Goal: Use online tool/utility: Utilize a website feature to perform a specific function

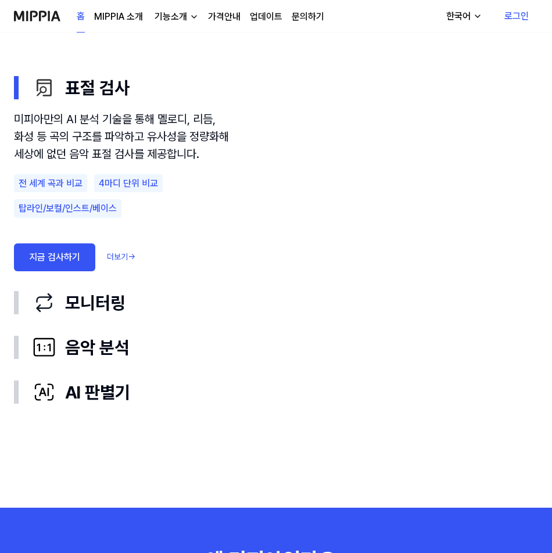
scroll to position [697, 0]
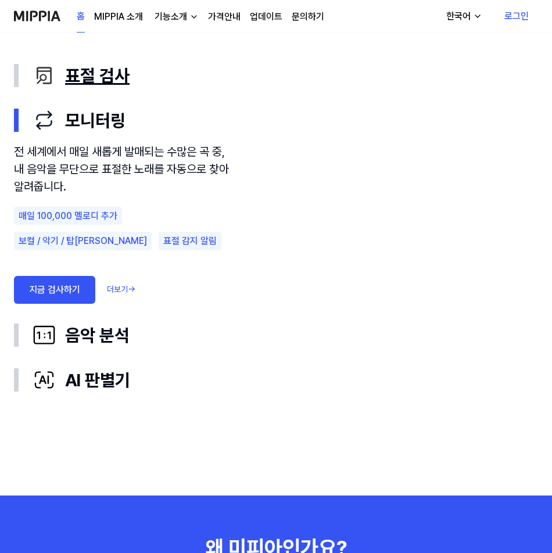
click at [63, 77] on div "표절 검사" at bounding box center [286, 76] width 506 height 26
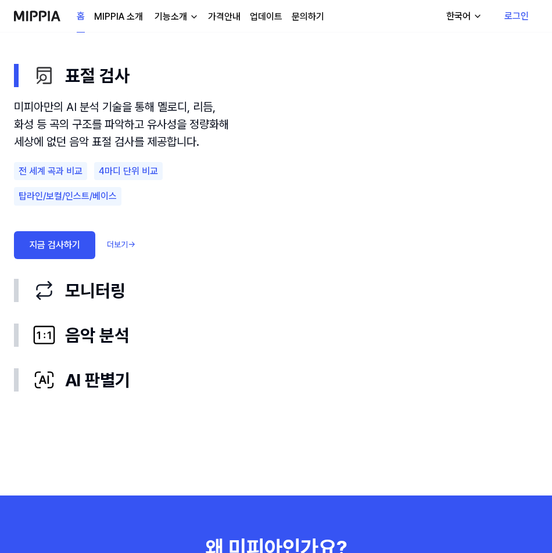
click at [64, 245] on link "지금 검사하기" at bounding box center [54, 245] width 81 height 28
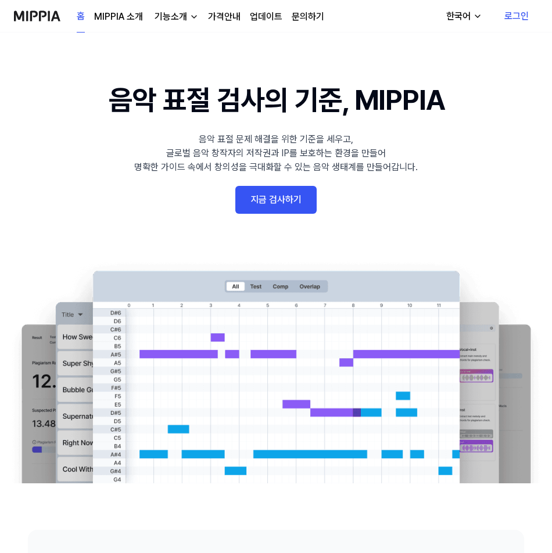
scroll to position [697, 0]
click at [289, 212] on link "지금 검사하기" at bounding box center [275, 200] width 81 height 28
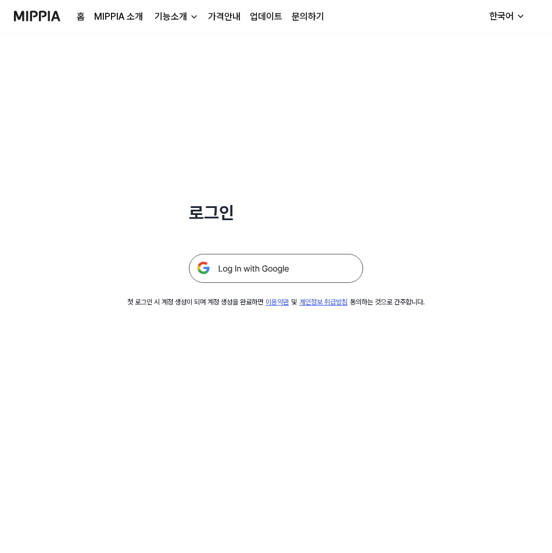
click at [317, 272] on img at bounding box center [276, 268] width 174 height 29
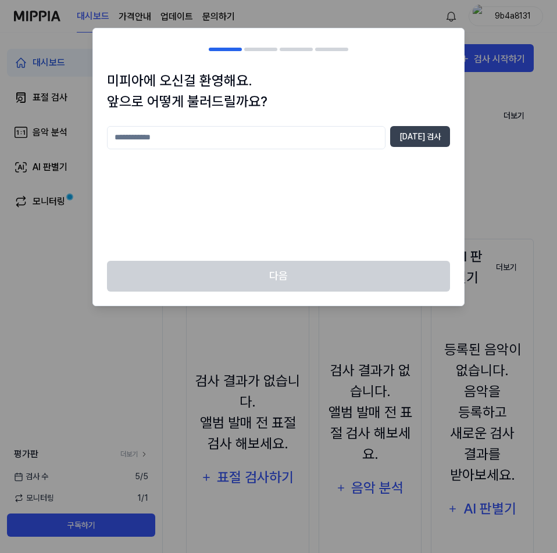
click at [214, 356] on div at bounding box center [278, 276] width 557 height 553
click at [208, 143] on input "text" at bounding box center [246, 137] width 278 height 23
click at [481, 82] on div at bounding box center [278, 276] width 557 height 553
click at [438, 130] on button "중복 검사" at bounding box center [420, 136] width 60 height 21
click at [312, 144] on input "text" at bounding box center [246, 137] width 278 height 23
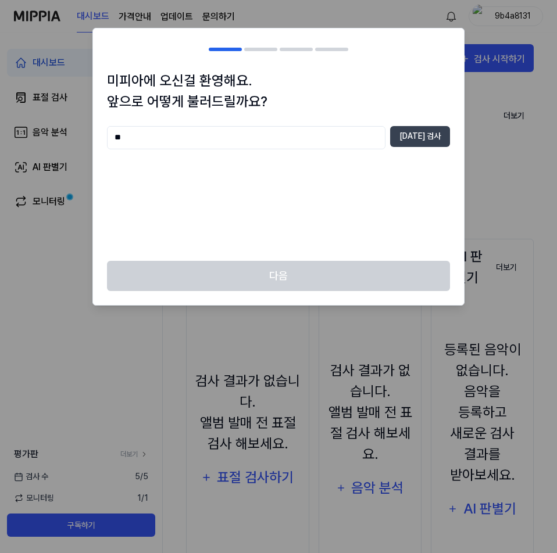
type input "*"
type input "****"
click at [440, 139] on button "중복 검사" at bounding box center [420, 136] width 60 height 21
drag, startPoint x: 234, startPoint y: 145, endPoint x: 15, endPoint y: 123, distance: 220.8
click at [28, 127] on body "대시보드 가격안내 업데이트 문의하기 9b4a8131 대시보드 표절 검사 음악 분석 AI 판별기 모니터링 평가판 더보기 검사 수 5 / 5 모니…" at bounding box center [278, 276] width 557 height 553
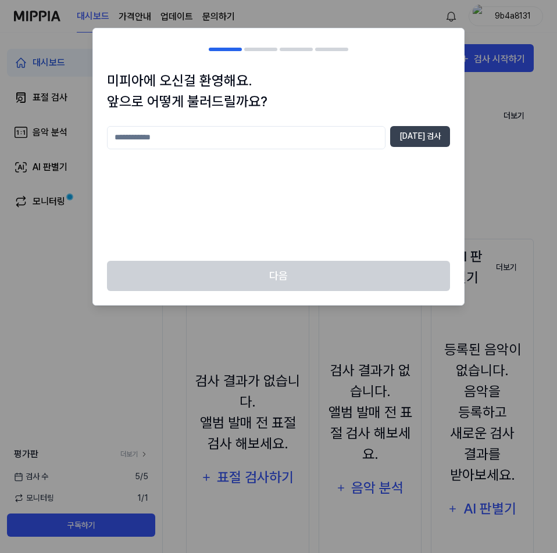
type input "*"
type input "**"
click at [410, 137] on button "중복 검사" at bounding box center [420, 136] width 60 height 21
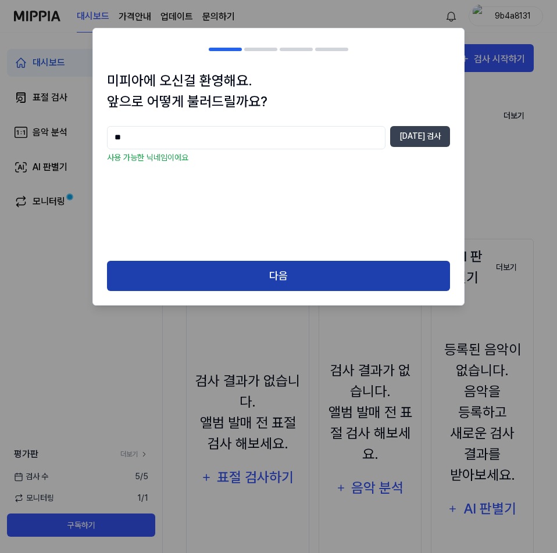
click at [307, 269] on button "다음" at bounding box center [278, 276] width 343 height 31
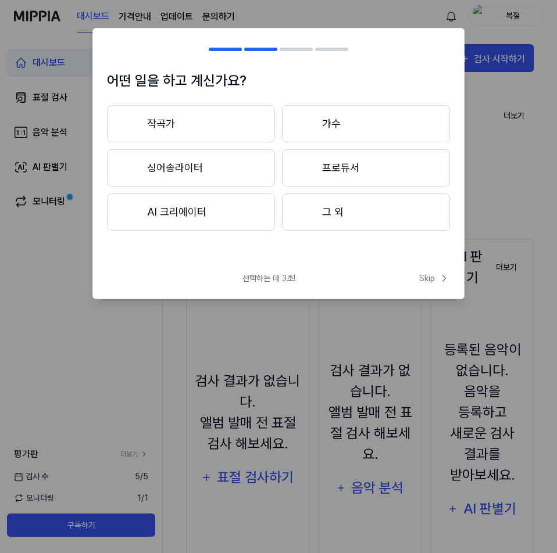
click at [336, 217] on button "그 외" at bounding box center [366, 212] width 168 height 37
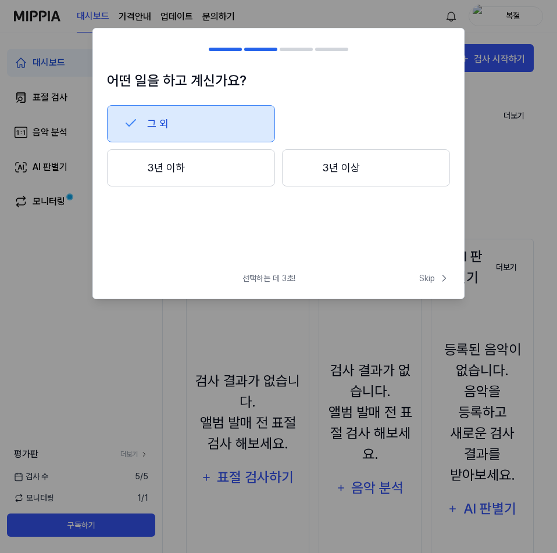
click at [155, 119] on button "그 외" at bounding box center [191, 123] width 168 height 37
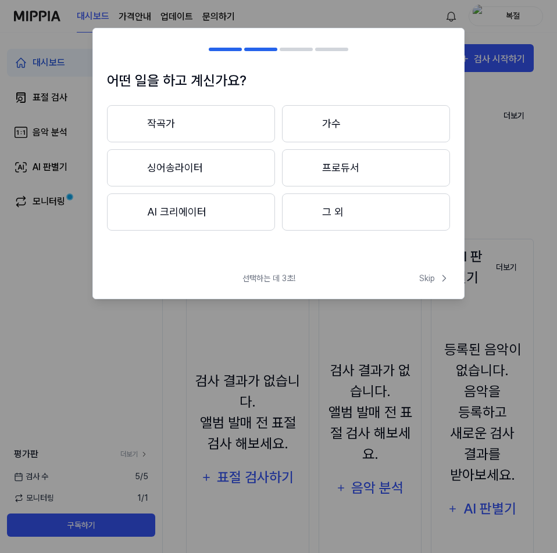
click at [439, 269] on div "어떤 일을 하고 계신가요? 작곡가 가수 싱어송라이터 프로듀서 AI 크리에이터 그 외 선택하는 데 3초! Skip Skip" at bounding box center [278, 163] width 372 height 271
click at [435, 277] on span "Skip" at bounding box center [434, 279] width 31 height 12
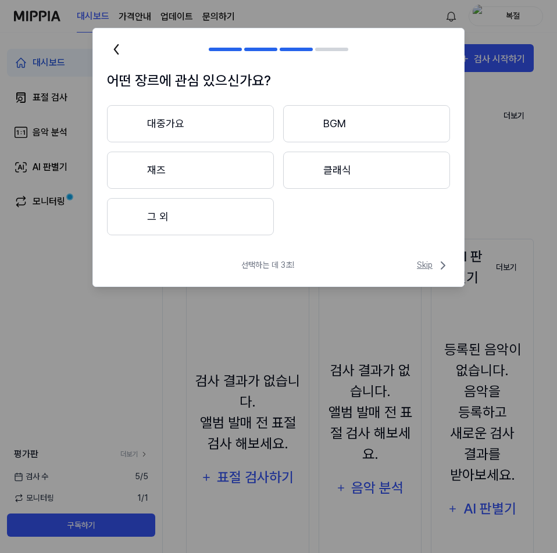
click at [426, 262] on span "Skip" at bounding box center [433, 266] width 33 height 14
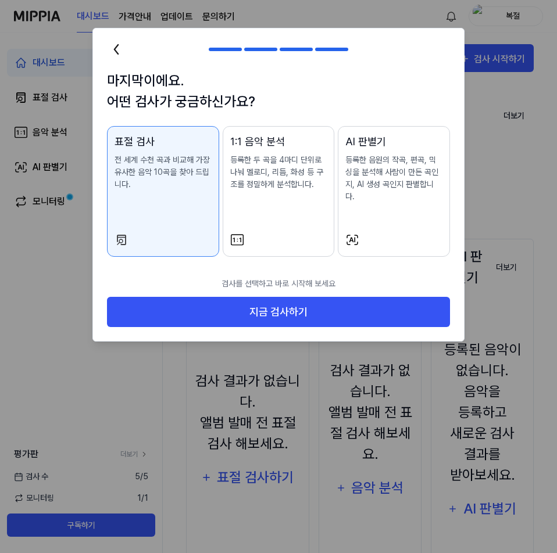
click at [404, 169] on p "등록한 음원의 작곡, 편곡, 믹싱을 분석해 사람이 만든 곡인지, AI 생성 곡인지 판별합니다." at bounding box center [393, 178] width 97 height 49
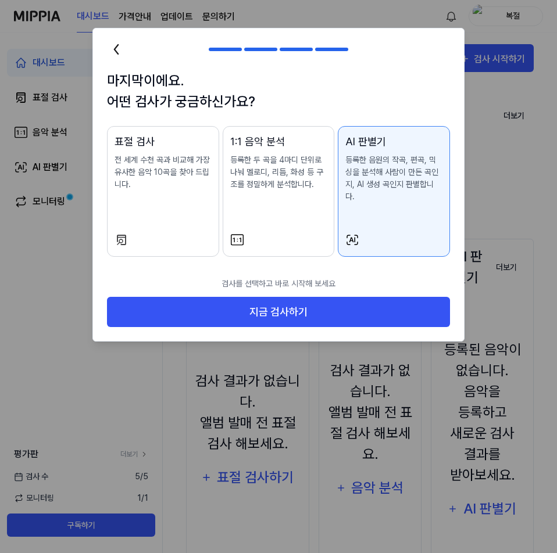
click at [182, 193] on div "표절 검사 전 세계 수천 곡과 비교해 가장 유사한 음악 10곡을 찾아 드립니다." at bounding box center [162, 174] width 97 height 80
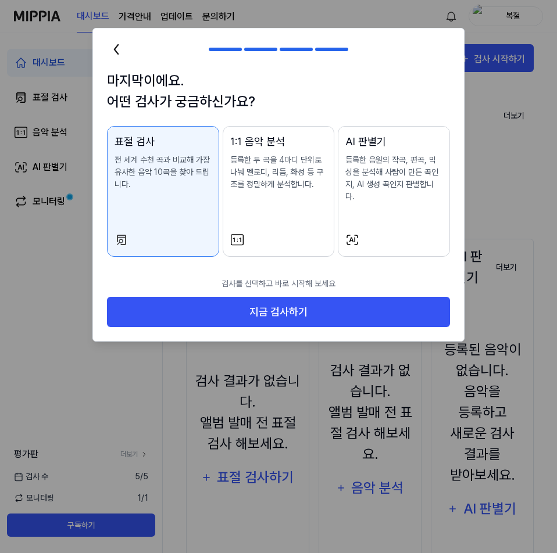
click at [296, 172] on p "등록한 두 곡을 4마디 단위로 나눠 멜로디, 리듬, 화성 등 구조를 정밀하게 분석합니다." at bounding box center [278, 172] width 97 height 37
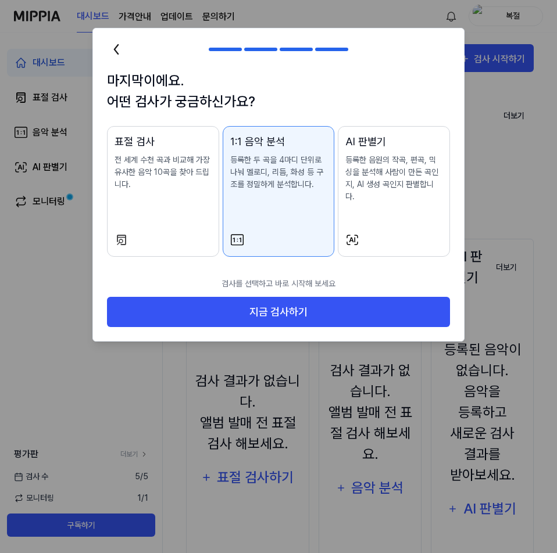
click at [372, 173] on p "등록한 음원의 작곡, 편곡, 믹싱을 분석해 사람이 만든 곡인지, AI 생성 곡인지 판별합니다." at bounding box center [393, 178] width 97 height 49
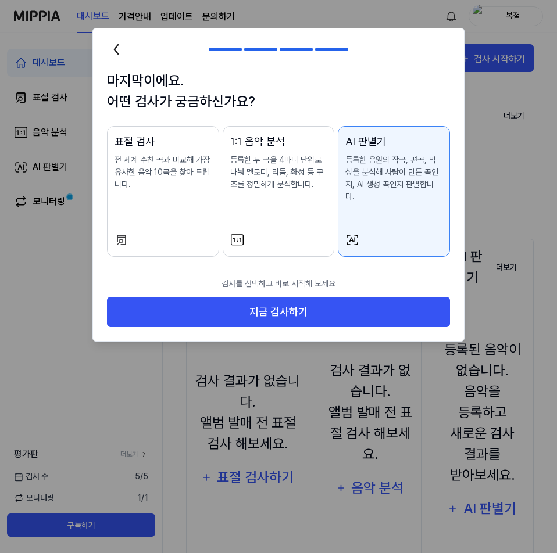
click at [171, 179] on p "전 세계 수천 곡과 비교해 가장 유사한 음악 10곡을 찾아 드립니다." at bounding box center [162, 172] width 97 height 37
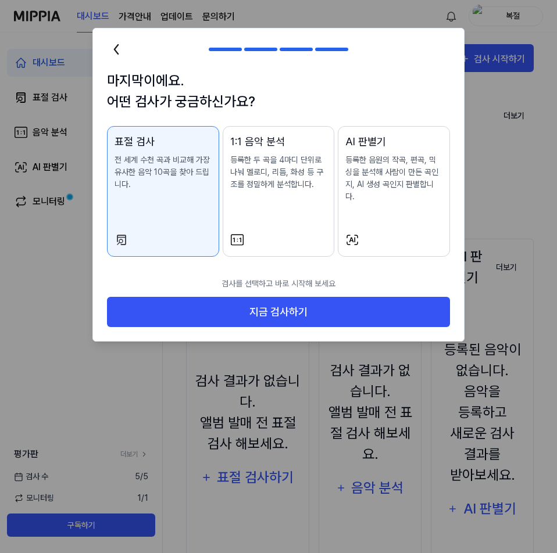
click at [390, 196] on div "AI 판별기 등록한 음원의 작곡, 편곡, 믹싱을 분석해 사람이 만든 곡인지, AI 생성 곡인지 판별합니다." at bounding box center [393, 180] width 97 height 92
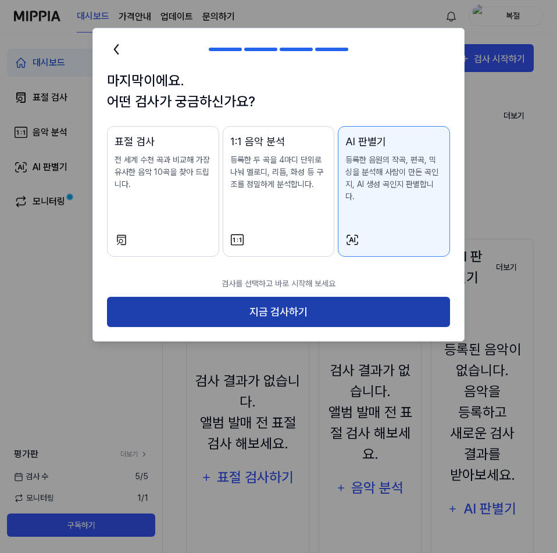
click at [341, 297] on button "지금 검사하기" at bounding box center [278, 312] width 343 height 31
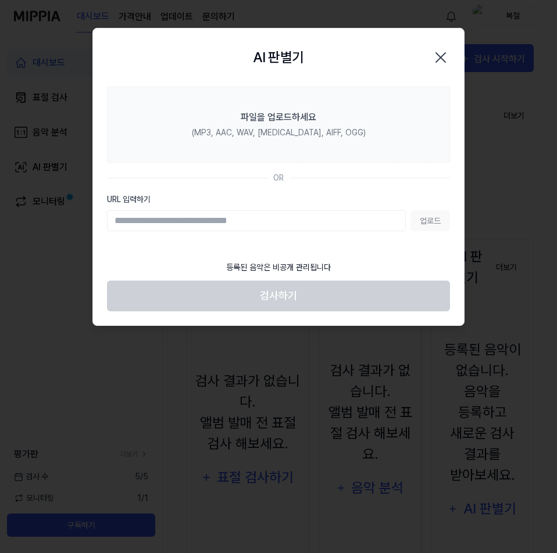
click at [295, 227] on input "URL 입력하기" at bounding box center [256, 220] width 299 height 21
click at [224, 221] on input "URL 입력하기" at bounding box center [256, 220] width 299 height 21
paste input "**********"
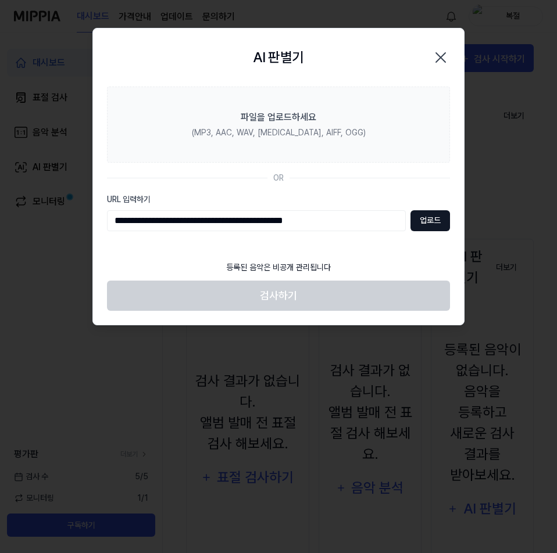
type input "**********"
click at [416, 214] on button "업로드" at bounding box center [430, 220] width 40 height 21
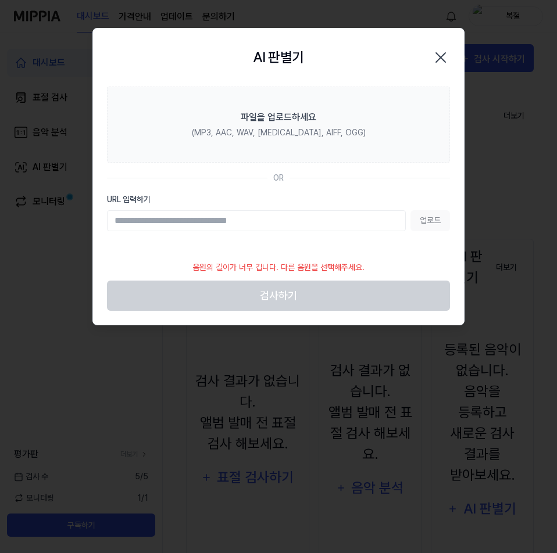
click at [170, 212] on input "URL 입력하기" at bounding box center [256, 220] width 299 height 21
click at [164, 198] on label "URL 입력하기" at bounding box center [278, 200] width 343 height 12
click at [164, 210] on input "URL 입력하기" at bounding box center [256, 220] width 299 height 21
drag, startPoint x: 250, startPoint y: 144, endPoint x: 228, endPoint y: 184, distance: 45.5
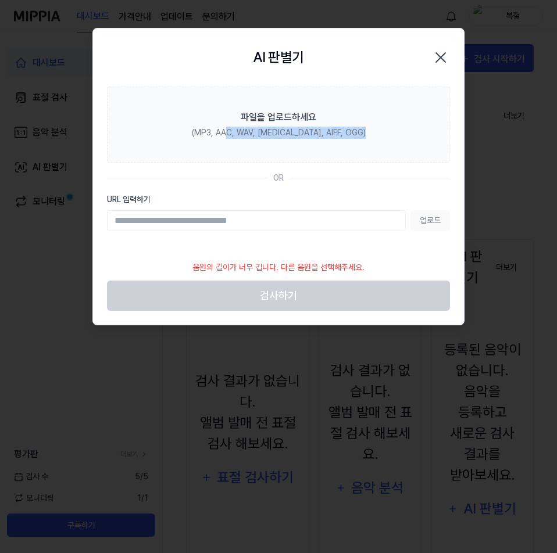
click at [229, 184] on section "파일을 업로드하세요 (MP3, AAC, WAV, FLAC, AIFF, OGG) OR URL 입력하기 업로드" at bounding box center [278, 171] width 371 height 168
click at [227, 179] on div "OR" at bounding box center [278, 178] width 343 height 12
click at [436, 51] on icon "button" at bounding box center [440, 57] width 19 height 19
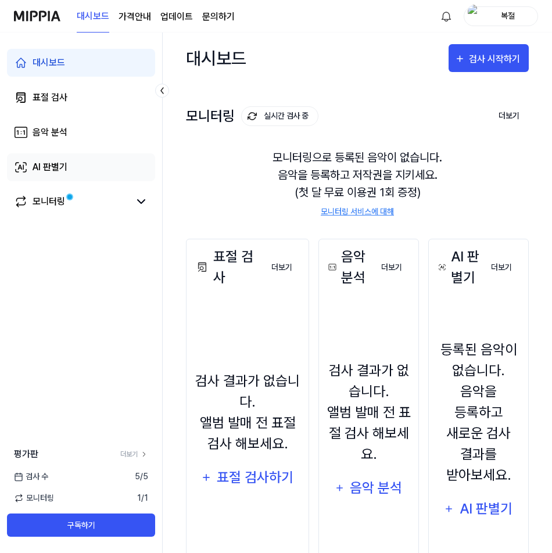
click at [68, 176] on link "AI 판별기" at bounding box center [81, 167] width 148 height 28
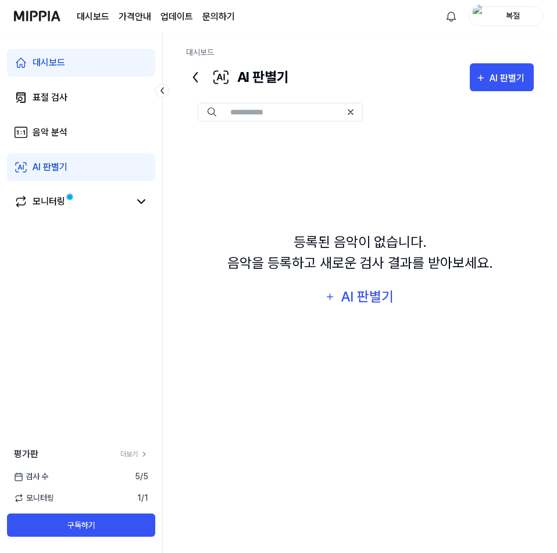
click at [80, 66] on link "대시보드" at bounding box center [81, 63] width 148 height 28
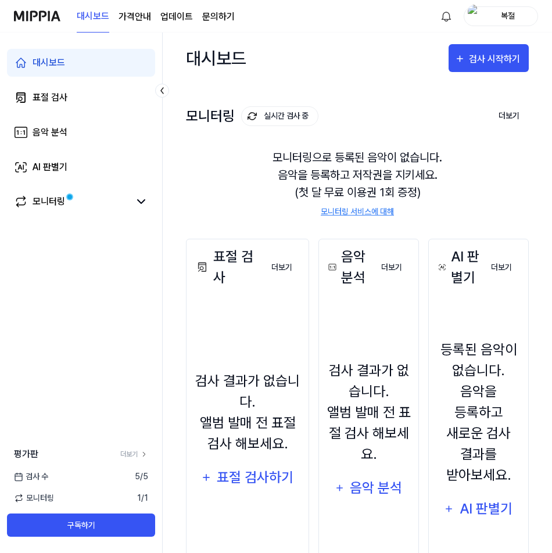
click at [87, 220] on div "대시보드 표절 검사 음악 분석 AI 판별기 모니터링" at bounding box center [81, 133] width 162 height 200
click at [80, 206] on link "모니터링" at bounding box center [72, 202] width 116 height 14
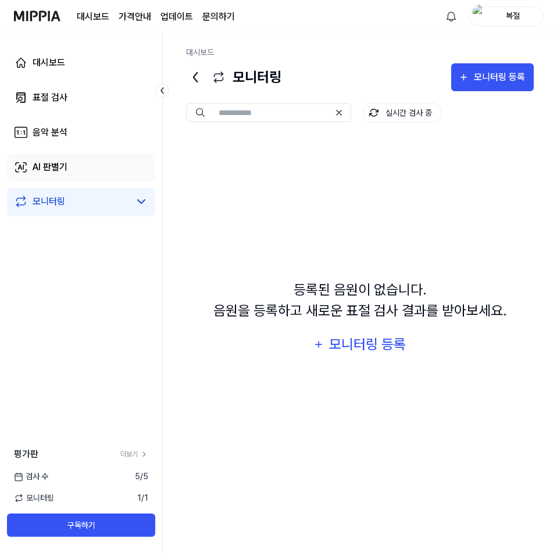
click at [71, 168] on link "AI 판별기" at bounding box center [81, 167] width 148 height 28
